Goal: Information Seeking & Learning: Learn about a topic

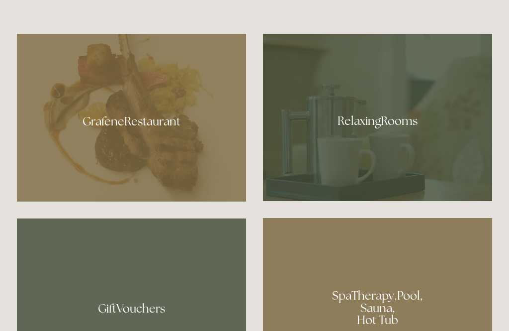
scroll to position [548, 0]
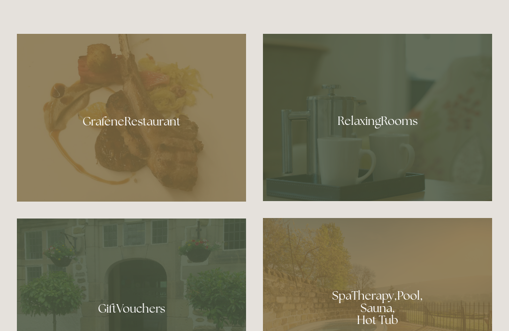
click at [133, 147] on div at bounding box center [131, 118] width 229 height 168
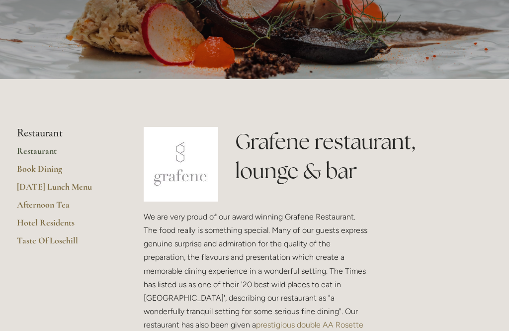
scroll to position [130, 0]
click at [47, 153] on link "Restaurant" at bounding box center [64, 154] width 95 height 18
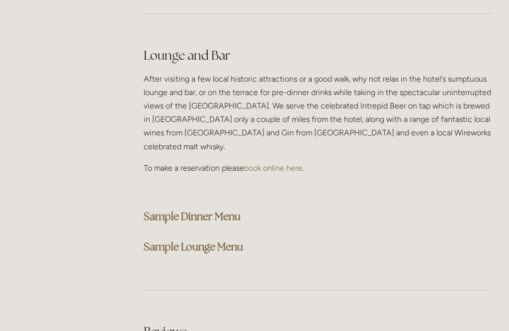
scroll to position [2496, 0]
click at [222, 209] on strong "Sample Dinner Menu" at bounding box center [192, 215] width 97 height 13
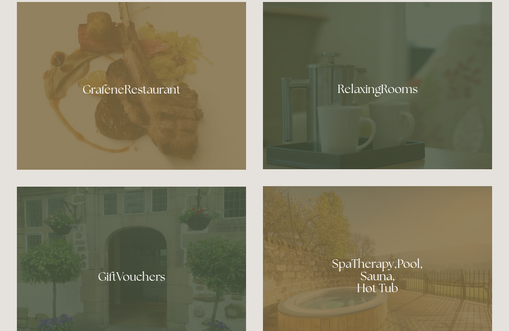
scroll to position [580, 0]
click at [396, 116] on div at bounding box center [377, 85] width 229 height 167
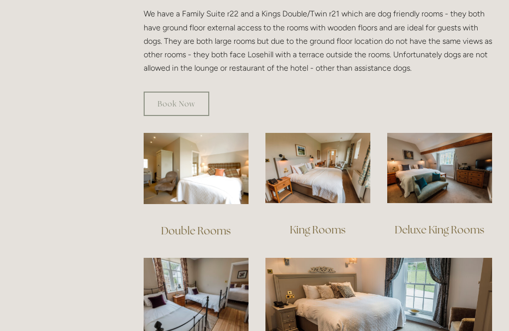
scroll to position [598, 0]
click at [452, 178] on img at bounding box center [439, 168] width 105 height 70
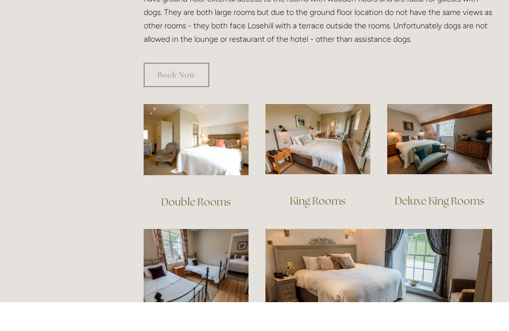
scroll to position [630, 0]
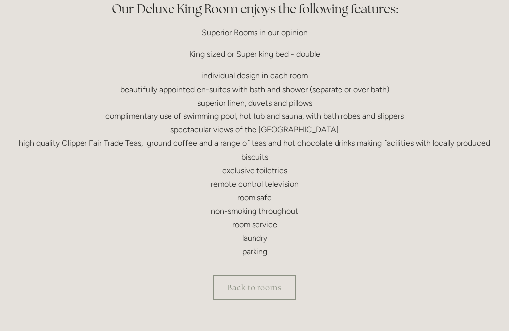
scroll to position [322, 0]
click at [272, 285] on link "Back to rooms" at bounding box center [254, 287] width 83 height 24
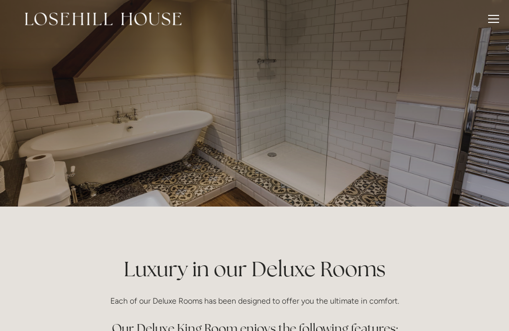
scroll to position [0, 0]
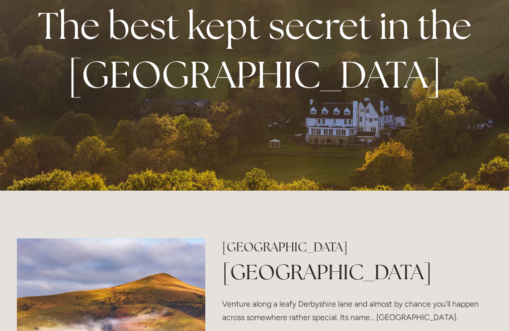
scroll to position [85, 0]
